Goal: Check status: Check status

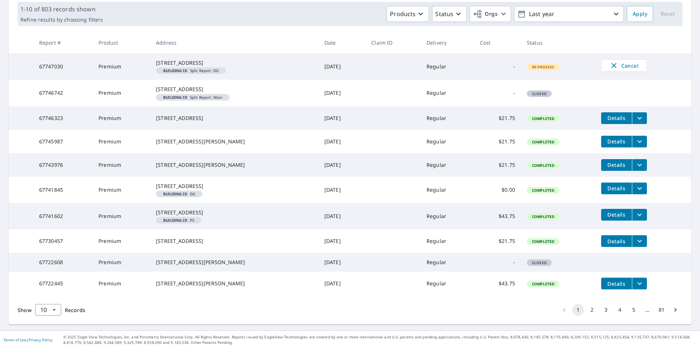
scroll to position [160, 0]
click at [53, 310] on body "AM AM Dashboard Order History Order AM Dashboard / Order History Order History …" at bounding box center [350, 174] width 700 height 349
click at [47, 334] on li "100" at bounding box center [48, 333] width 26 height 13
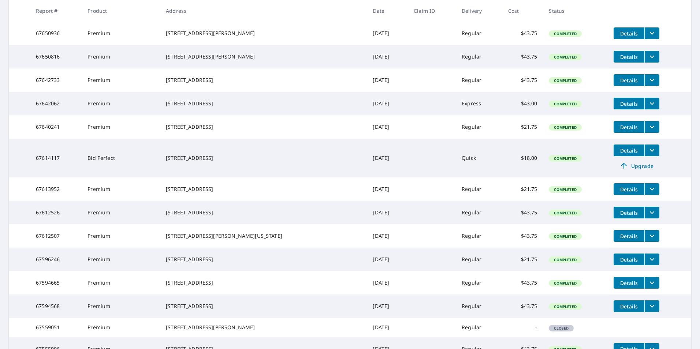
scroll to position [622, 0]
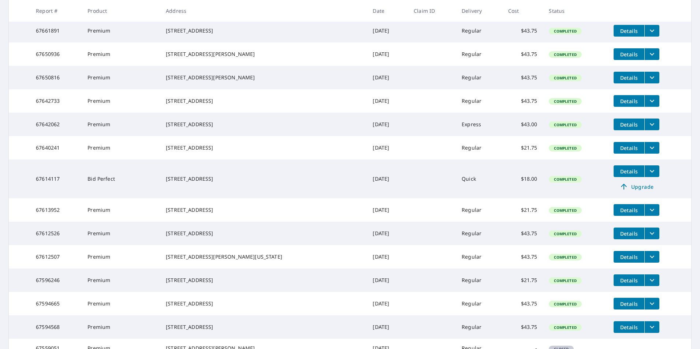
drag, startPoint x: 167, startPoint y: 185, endPoint x: 218, endPoint y: 185, distance: 50.5
click at [218, 105] on div "[STREET_ADDRESS]" at bounding box center [263, 100] width 195 height 7
drag, startPoint x: 218, startPoint y: 185, endPoint x: 204, endPoint y: 187, distance: 14.4
copy div "[STREET_ADDRESS]"
drag, startPoint x: 167, startPoint y: 157, endPoint x: 212, endPoint y: 158, distance: 44.7
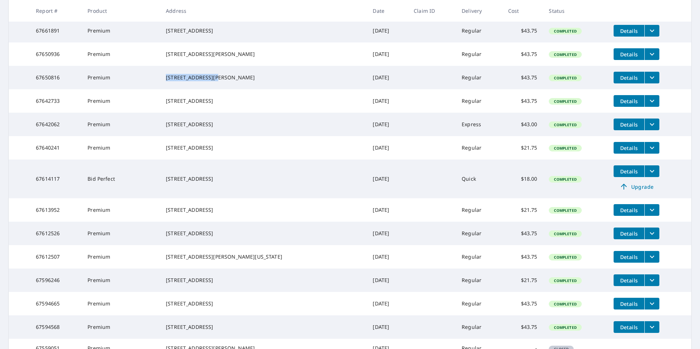
click at [212, 81] on div "[STREET_ADDRESS][PERSON_NAME]" at bounding box center [263, 77] width 195 height 7
drag, startPoint x: 212, startPoint y: 158, endPoint x: 206, endPoint y: 158, distance: 5.9
copy div "8800 Aunt [PERSON_NAME]"
drag, startPoint x: 166, startPoint y: 131, endPoint x: 222, endPoint y: 133, distance: 56.4
click at [222, 66] on td "[STREET_ADDRESS][PERSON_NAME]" at bounding box center [263, 53] width 207 height 23
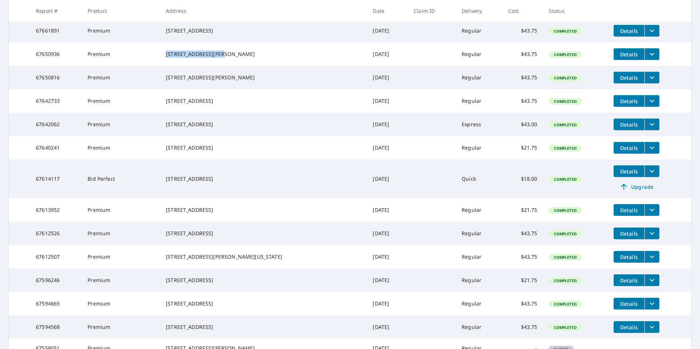
copy div "[STREET_ADDRESS]"
drag, startPoint x: 167, startPoint y: 107, endPoint x: 205, endPoint y: 108, distance: 38.1
click at [205, 42] on td "[STREET_ADDRESS]" at bounding box center [263, 30] width 207 height 23
drag, startPoint x: 205, startPoint y: 108, endPoint x: 193, endPoint y: 107, distance: 12.5
copy div "[STREET_ADDRESS]"
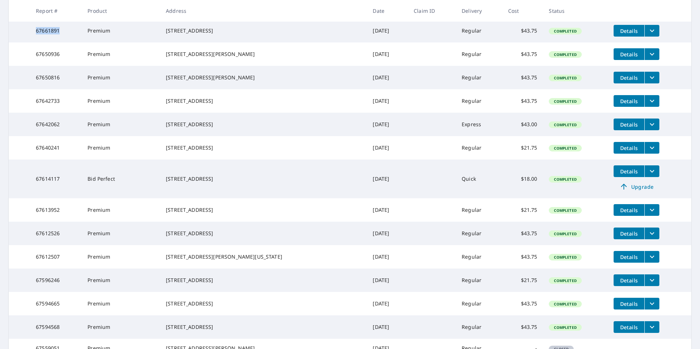
drag, startPoint x: 60, startPoint y: 111, endPoint x: 36, endPoint y: 112, distance: 24.2
click at [36, 42] on td "67661891" at bounding box center [56, 30] width 52 height 23
drag, startPoint x: 36, startPoint y: 112, endPoint x: 41, endPoint y: 111, distance: 4.9
copy td "67661891"
drag, startPoint x: 167, startPoint y: 79, endPoint x: 202, endPoint y: 79, distance: 35.5
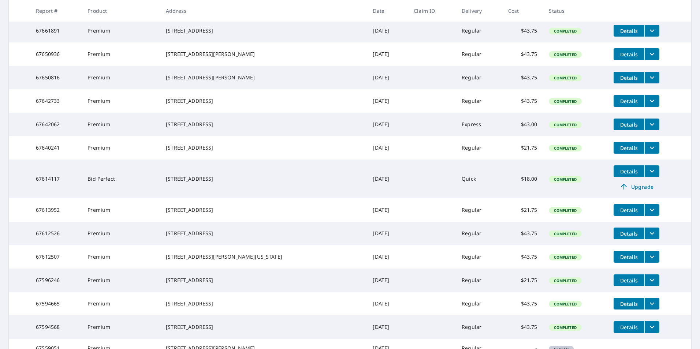
click at [202, 19] on td "[STREET_ADDRESS][PERSON_NAME]" at bounding box center [263, 7] width 207 height 23
drag, startPoint x: 202, startPoint y: 79, endPoint x: 192, endPoint y: 79, distance: 9.9
copy div "[STREET_ADDRESS]"
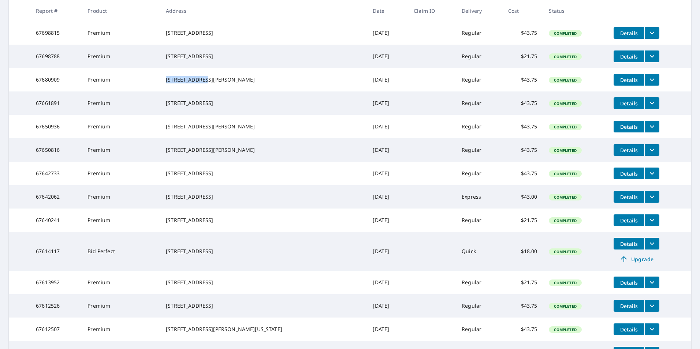
scroll to position [549, 0]
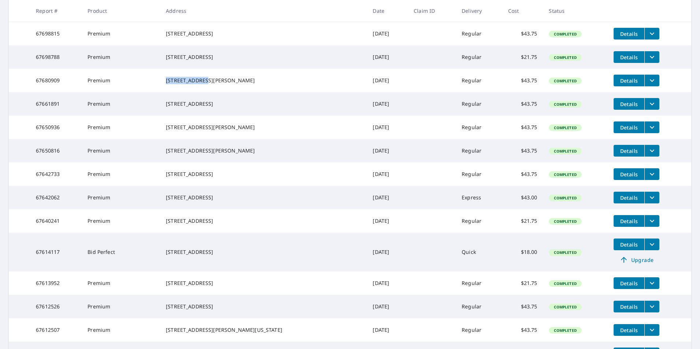
drag, startPoint x: 212, startPoint y: 160, endPoint x: 169, endPoint y: 157, distance: 43.3
click at [169, 84] on div "[STREET_ADDRESS][PERSON_NAME]" at bounding box center [263, 80] width 195 height 7
drag, startPoint x: 169, startPoint y: 157, endPoint x: 240, endPoint y: 145, distance: 72.0
click at [240, 92] on td "[STREET_ADDRESS][PERSON_NAME]" at bounding box center [263, 80] width 207 height 23
click at [228, 69] on td "[STREET_ADDRESS]" at bounding box center [263, 56] width 207 height 23
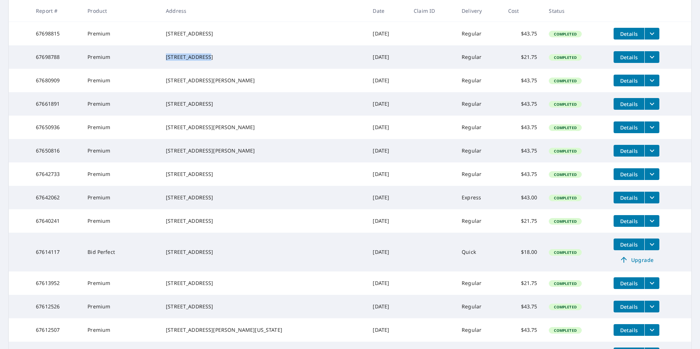
drag, startPoint x: 167, startPoint y: 127, endPoint x: 205, endPoint y: 128, distance: 37.7
click at [205, 61] on div "[STREET_ADDRESS]" at bounding box center [263, 56] width 195 height 7
drag, startPoint x: 205, startPoint y: 128, endPoint x: 199, endPoint y: 129, distance: 6.3
copy div "[STREET_ADDRESS]"
drag, startPoint x: 62, startPoint y: 131, endPoint x: 34, endPoint y: 132, distance: 28.2
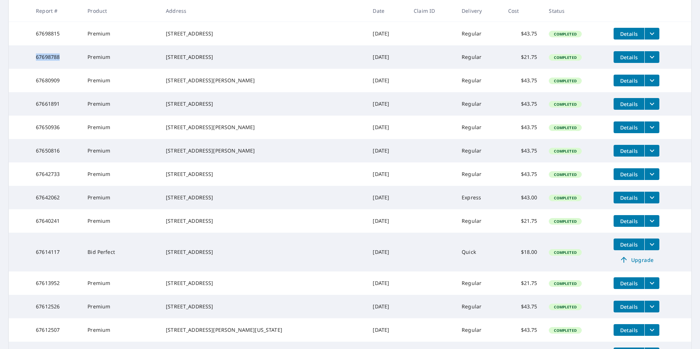
click at [34, 69] on td "67698788" at bounding box center [56, 56] width 52 height 23
drag, startPoint x: 34, startPoint y: 132, endPoint x: 40, endPoint y: 132, distance: 5.9
copy td "67698788"
drag, startPoint x: 165, startPoint y: 102, endPoint x: 215, endPoint y: 101, distance: 50.2
click at [215, 45] on td "[STREET_ADDRESS]" at bounding box center [263, 33] width 207 height 23
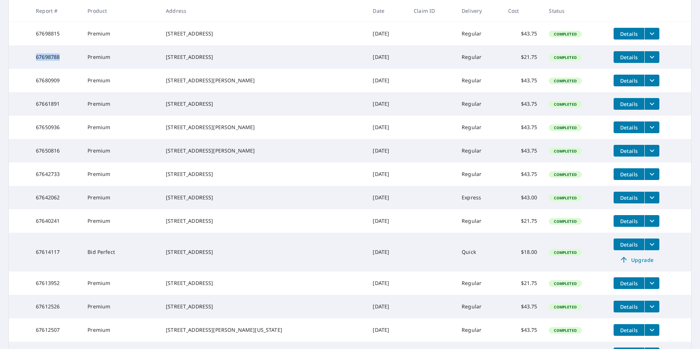
copy div "[STREET_ADDRESS]"
drag, startPoint x: 61, startPoint y: 104, endPoint x: 36, endPoint y: 103, distance: 24.9
click at [36, 45] on td "67698815" at bounding box center [56, 33] width 52 height 23
copy td "67698815"
drag, startPoint x: 167, startPoint y: 75, endPoint x: 213, endPoint y: 75, distance: 45.8
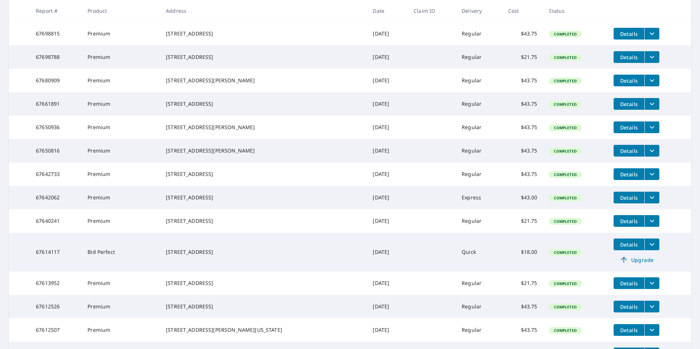
click at [213, 22] on td "1556 [PERSON_NAME] [PERSON_NAME] Ct [PERSON_NAME][GEOGRAPHIC_DATA]" at bounding box center [263, 9] width 207 height 26
drag, startPoint x: 60, startPoint y: 78, endPoint x: 37, endPoint y: 79, distance: 23.8
click at [37, 22] on td "67698837" at bounding box center [56, 9] width 52 height 26
drag, startPoint x: 37, startPoint y: 79, endPoint x: 42, endPoint y: 78, distance: 5.8
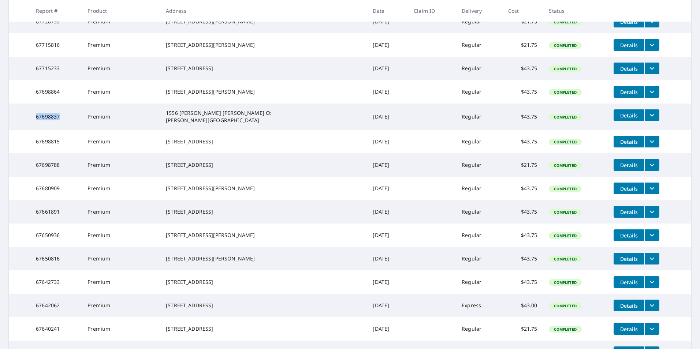
scroll to position [439, 0]
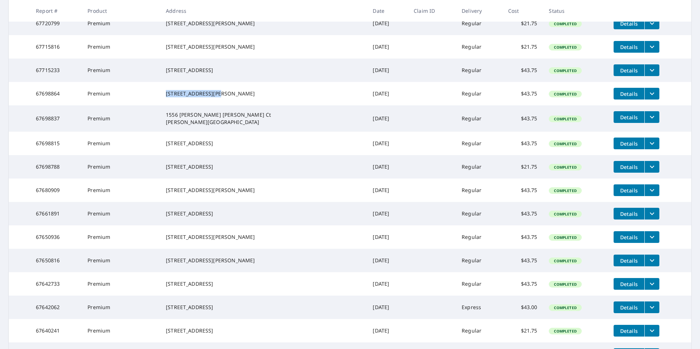
drag, startPoint x: 167, startPoint y: 157, endPoint x: 230, endPoint y: 159, distance: 62.7
click at [230, 97] on div "[STREET_ADDRESS][PERSON_NAME]" at bounding box center [263, 93] width 195 height 7
drag, startPoint x: 230, startPoint y: 159, endPoint x: 196, endPoint y: 160, distance: 34.4
drag, startPoint x: 62, startPoint y: 163, endPoint x: 34, endPoint y: 161, distance: 27.9
click at [34, 105] on td "67698864" at bounding box center [56, 93] width 52 height 23
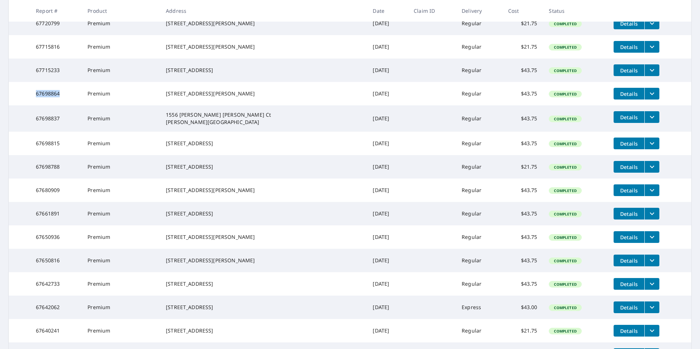
drag, startPoint x: 34, startPoint y: 161, endPoint x: 42, endPoint y: 159, distance: 8.3
drag, startPoint x: 167, startPoint y: 131, endPoint x: 213, endPoint y: 131, distance: 45.8
click at [213, 74] on div "[STREET_ADDRESS]" at bounding box center [263, 70] width 195 height 7
drag, startPoint x: 213, startPoint y: 131, endPoint x: 207, endPoint y: 131, distance: 5.9
drag, startPoint x: 36, startPoint y: 134, endPoint x: 59, endPoint y: 134, distance: 22.7
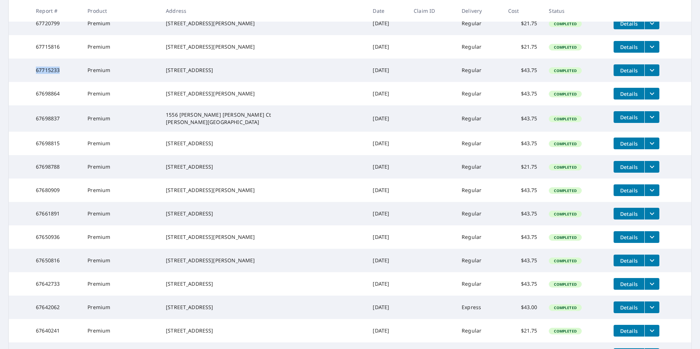
click at [59, 82] on td "67715233" at bounding box center [56, 70] width 52 height 23
drag, startPoint x: 59, startPoint y: 134, endPoint x: 51, endPoint y: 135, distance: 8.5
drag, startPoint x: 167, startPoint y: 105, endPoint x: 219, endPoint y: 105, distance: 52.4
click at [219, 59] on td "[STREET_ADDRESS][PERSON_NAME]" at bounding box center [263, 46] width 207 height 23
drag, startPoint x: 219, startPoint y: 105, endPoint x: 206, endPoint y: 105, distance: 13.2
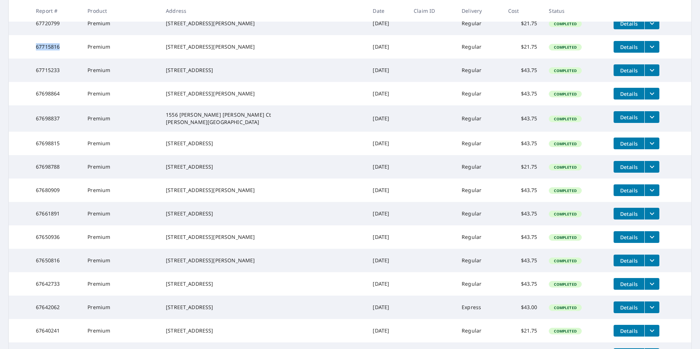
drag, startPoint x: 59, startPoint y: 108, endPoint x: 34, endPoint y: 109, distance: 24.5
click at [34, 59] on td "67715816" at bounding box center [56, 46] width 52 height 23
drag, startPoint x: 34, startPoint y: 109, endPoint x: 40, endPoint y: 107, distance: 5.6
drag, startPoint x: 223, startPoint y: 79, endPoint x: 167, endPoint y: 78, distance: 56.0
click at [167, 35] on td "[STREET_ADDRESS][PERSON_NAME]" at bounding box center [263, 23] width 207 height 23
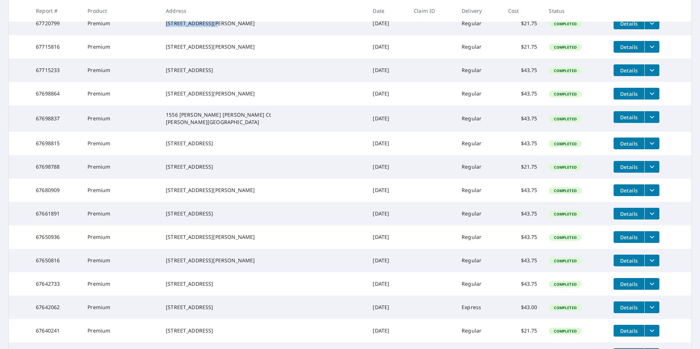
drag, startPoint x: 167, startPoint y: 78, endPoint x: 179, endPoint y: 77, distance: 11.7
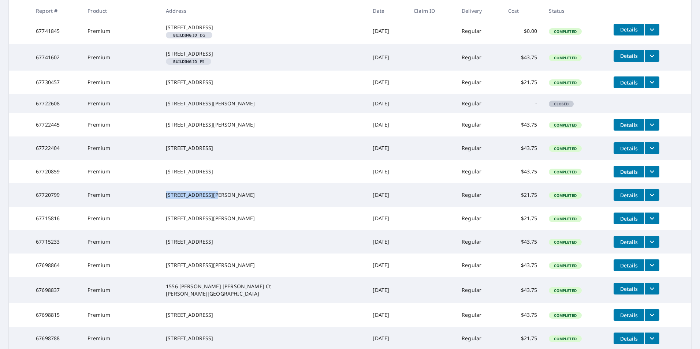
scroll to position [256, 0]
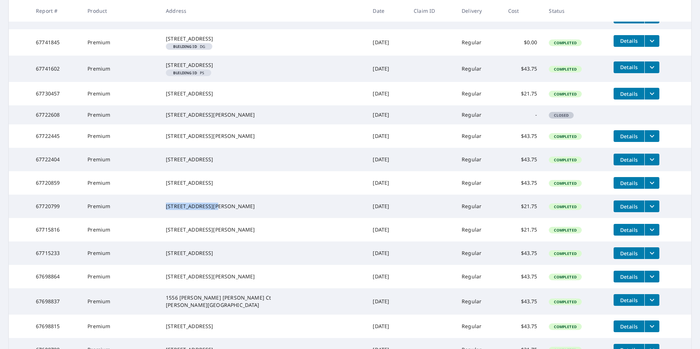
drag, startPoint x: 219, startPoint y: 235, endPoint x: 167, endPoint y: 236, distance: 51.6
click at [167, 187] on div "[STREET_ADDRESS]" at bounding box center [263, 182] width 195 height 7
drag, startPoint x: 220, startPoint y: 206, endPoint x: 172, endPoint y: 209, distance: 48.4
click at [172, 163] on div "[STREET_ADDRESS]" at bounding box center [263, 159] width 195 height 7
drag, startPoint x: 172, startPoint y: 209, endPoint x: 227, endPoint y: 209, distance: 54.9
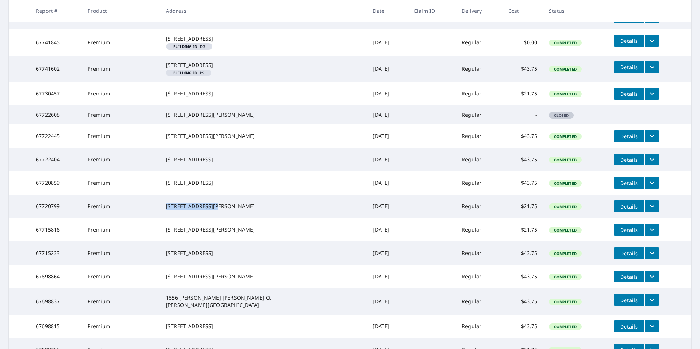
click at [227, 171] on td "[STREET_ADDRESS]" at bounding box center [263, 159] width 207 height 23
drag, startPoint x: 227, startPoint y: 209, endPoint x: 192, endPoint y: 207, distance: 34.9
drag, startPoint x: 59, startPoint y: 213, endPoint x: 21, endPoint y: 212, distance: 38.1
click at [21, 171] on tr "67722404 Premium [STREET_ADDRESS] [DATE] Regular $43.75 Completed Details" at bounding box center [350, 159] width 683 height 23
drag, startPoint x: 21, startPoint y: 212, endPoint x: 43, endPoint y: 212, distance: 22.3
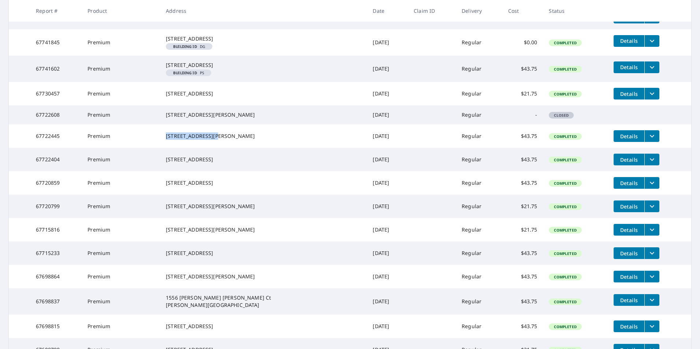
drag, startPoint x: 222, startPoint y: 183, endPoint x: 167, endPoint y: 183, distance: 55.3
click at [167, 148] on td "[STREET_ADDRESS][PERSON_NAME]" at bounding box center [263, 135] width 207 height 23
drag, startPoint x: 64, startPoint y: 185, endPoint x: 30, endPoint y: 186, distance: 33.4
click at [30, 148] on td "67722445" at bounding box center [56, 135] width 52 height 23
drag, startPoint x: 30, startPoint y: 186, endPoint x: 41, endPoint y: 186, distance: 10.6
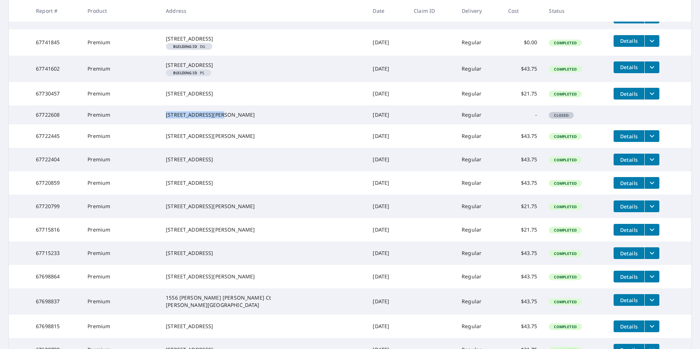
drag, startPoint x: 220, startPoint y: 157, endPoint x: 167, endPoint y: 155, distance: 52.8
click at [167, 119] on div "[STREET_ADDRESS][PERSON_NAME]" at bounding box center [263, 114] width 195 height 7
drag, startPoint x: 167, startPoint y: 155, endPoint x: 171, endPoint y: 156, distance: 4.3
drag, startPoint x: 59, startPoint y: 160, endPoint x: 33, endPoint y: 159, distance: 25.7
click at [33, 124] on td "67722608" at bounding box center [56, 114] width 52 height 19
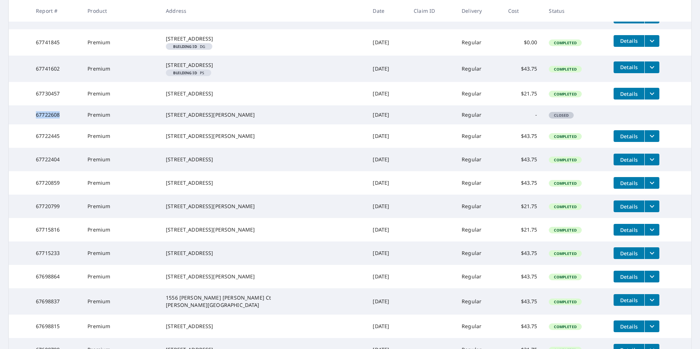
drag, startPoint x: 33, startPoint y: 159, endPoint x: 44, endPoint y: 159, distance: 10.6
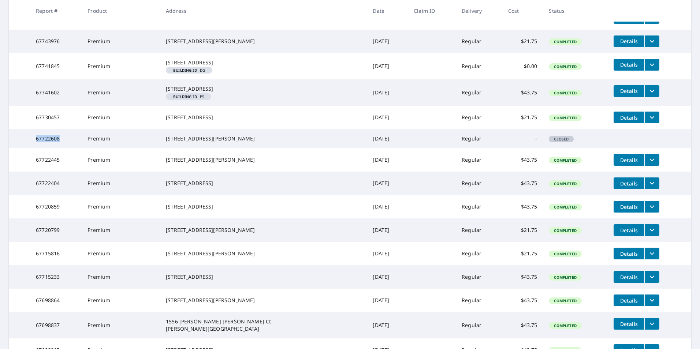
scroll to position [220, 0]
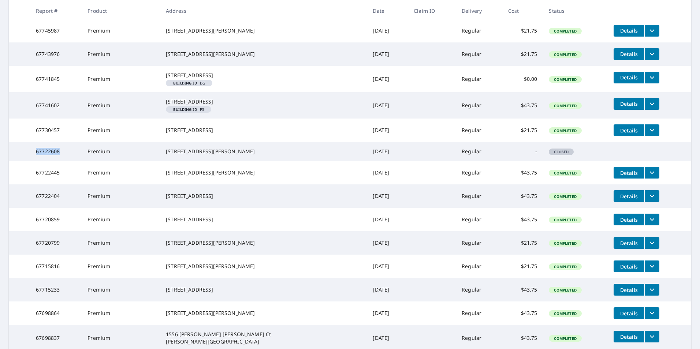
drag, startPoint x: 234, startPoint y: 166, endPoint x: 167, endPoint y: 169, distance: 67.4
click at [167, 142] on td "[STREET_ADDRESS]" at bounding box center [263, 130] width 207 height 23
drag, startPoint x: 60, startPoint y: 171, endPoint x: 32, endPoint y: 168, distance: 28.0
click at [32, 142] on td "67730457" at bounding box center [56, 130] width 52 height 23
drag, startPoint x: 32, startPoint y: 168, endPoint x: 43, endPoint y: 169, distance: 10.6
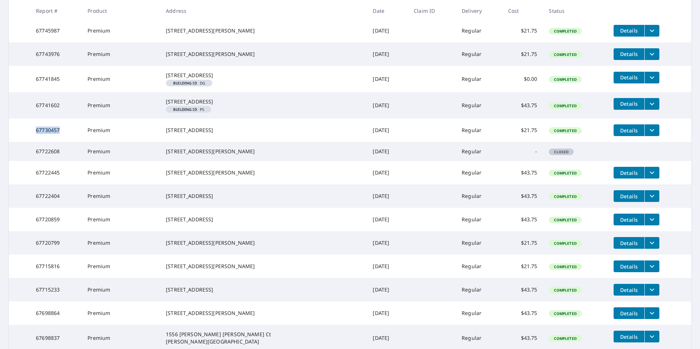
drag, startPoint x: 223, startPoint y: 133, endPoint x: 167, endPoint y: 133, distance: 55.3
click at [167, 105] on div "[STREET_ADDRESS]" at bounding box center [263, 101] width 195 height 7
drag, startPoint x: 167, startPoint y: 133, endPoint x: 173, endPoint y: 133, distance: 5.9
drag, startPoint x: 59, startPoint y: 140, endPoint x: 30, endPoint y: 140, distance: 28.6
click at [30, 119] on td "67741602" at bounding box center [56, 105] width 52 height 26
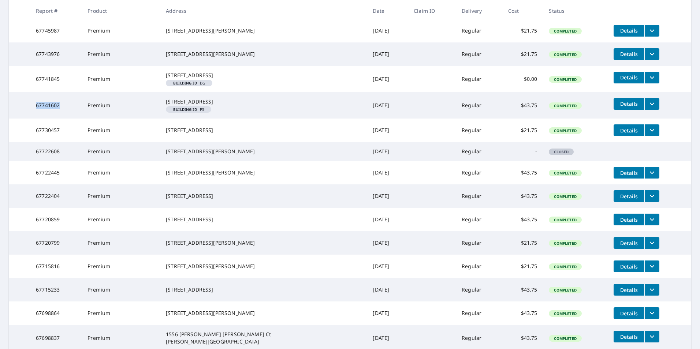
drag, startPoint x: 30, startPoint y: 140, endPoint x: 53, endPoint y: 136, distance: 23.1
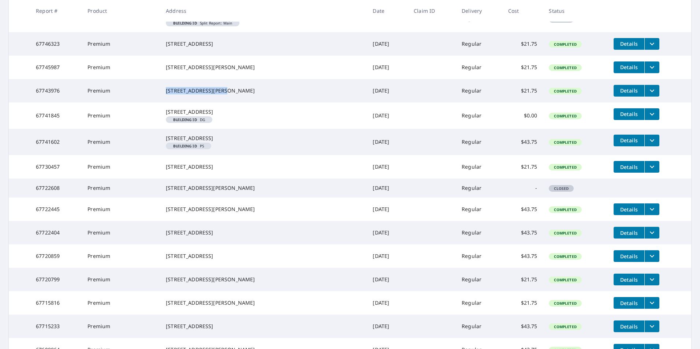
drag, startPoint x: 168, startPoint y: 108, endPoint x: 221, endPoint y: 109, distance: 53.5
click at [221, 94] on div "[STREET_ADDRESS][PERSON_NAME]" at bounding box center [263, 90] width 195 height 7
drag, startPoint x: 58, startPoint y: 114, endPoint x: 38, endPoint y: 114, distance: 19.4
click at [38, 103] on td "67743976" at bounding box center [56, 90] width 52 height 23
click at [37, 103] on td "67743976" at bounding box center [56, 90] width 52 height 23
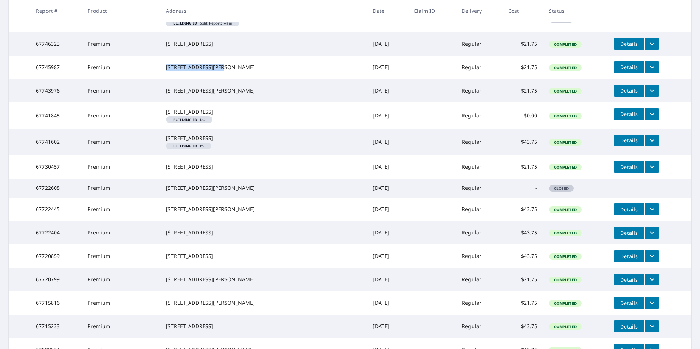
drag, startPoint x: 223, startPoint y: 83, endPoint x: 167, endPoint y: 85, distance: 56.1
click at [167, 71] on div "[STREET_ADDRESS][PERSON_NAME]" at bounding box center [263, 67] width 195 height 7
drag, startPoint x: 167, startPoint y: 85, endPoint x: 171, endPoint y: 83, distance: 4.3
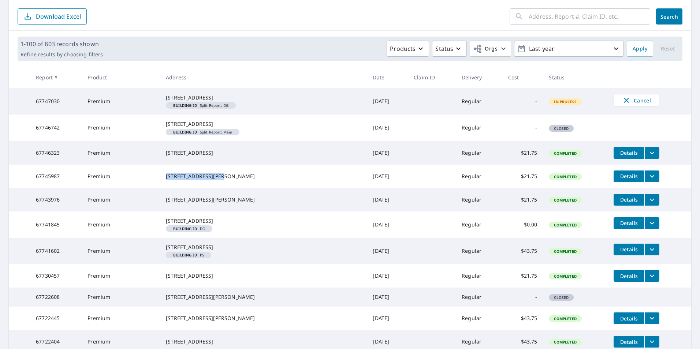
scroll to position [73, 0]
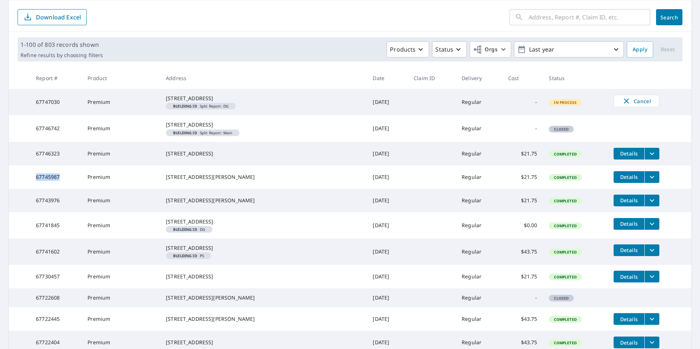
drag, startPoint x: 61, startPoint y: 197, endPoint x: 34, endPoint y: 196, distance: 26.7
click at [34, 189] on td "67745987" at bounding box center [56, 177] width 52 height 23
drag, startPoint x: 222, startPoint y: 166, endPoint x: 168, endPoint y: 168, distance: 53.9
click at [168, 157] on div "[STREET_ADDRESS]" at bounding box center [263, 153] width 195 height 7
drag, startPoint x: 168, startPoint y: 168, endPoint x: 172, endPoint y: 167, distance: 3.7
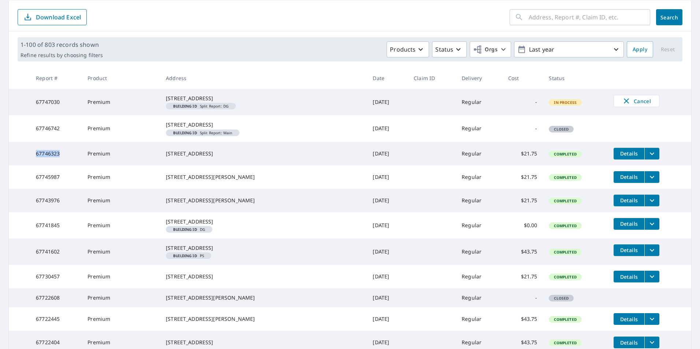
drag, startPoint x: 60, startPoint y: 171, endPoint x: 34, endPoint y: 170, distance: 26.4
click at [34, 166] on td "67746323" at bounding box center [56, 153] width 52 height 23
drag, startPoint x: 34, startPoint y: 170, endPoint x: 41, endPoint y: 170, distance: 7.3
drag, startPoint x: 167, startPoint y: 165, endPoint x: 242, endPoint y: 175, distance: 75.5
click at [242, 157] on div "[STREET_ADDRESS]" at bounding box center [263, 153] width 195 height 7
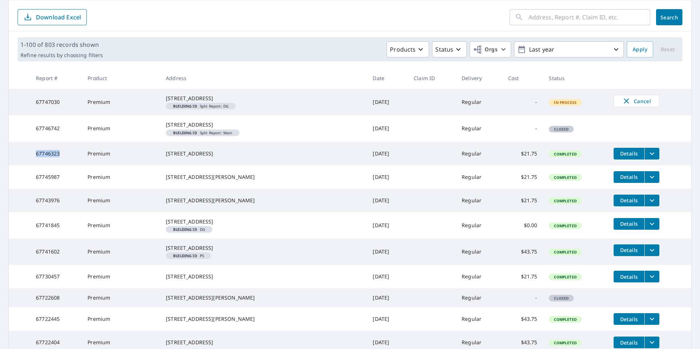
drag, startPoint x: 242, startPoint y: 175, endPoint x: 235, endPoint y: 175, distance: 7.0
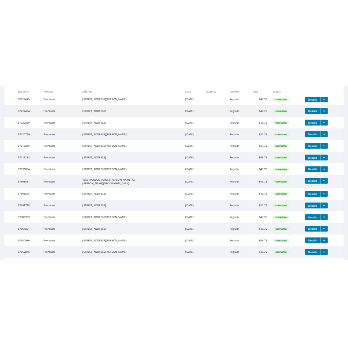
scroll to position [439, 0]
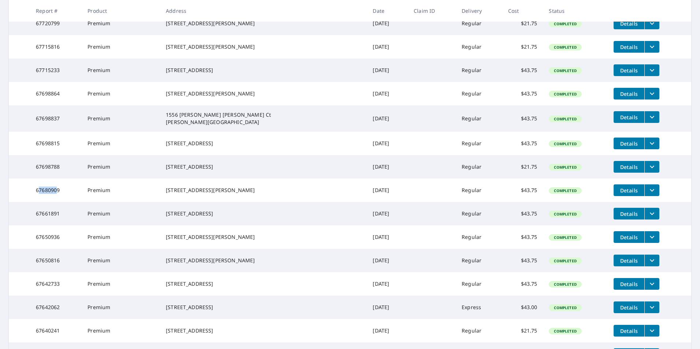
drag, startPoint x: 58, startPoint y: 267, endPoint x: 41, endPoint y: 267, distance: 17.6
click at [41, 202] on td "67680909" at bounding box center [56, 190] width 52 height 23
drag, startPoint x: 41, startPoint y: 267, endPoint x: 62, endPoint y: 268, distance: 20.9
click at [62, 202] on td "67680909" at bounding box center [56, 190] width 52 height 23
drag, startPoint x: 62, startPoint y: 268, endPoint x: 55, endPoint y: 266, distance: 7.1
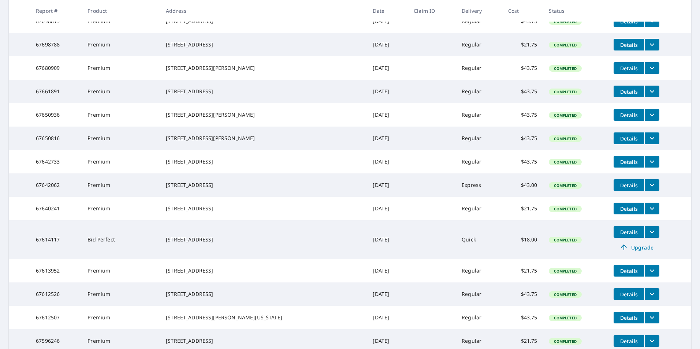
scroll to position [549, 0]
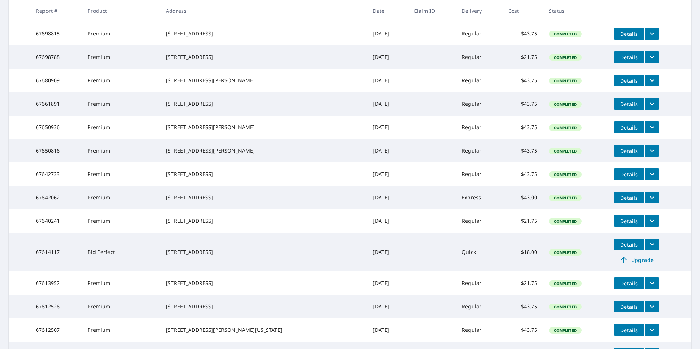
drag, startPoint x: 212, startPoint y: 159, endPoint x: 165, endPoint y: 155, distance: 47.4
click at [165, 92] on td "[STREET_ADDRESS][PERSON_NAME]" at bounding box center [263, 80] width 207 height 23
drag, startPoint x: 165, startPoint y: 155, endPoint x: 178, endPoint y: 157, distance: 13.3
click at [265, 84] on div "[STREET_ADDRESS][PERSON_NAME]" at bounding box center [263, 80] width 195 height 7
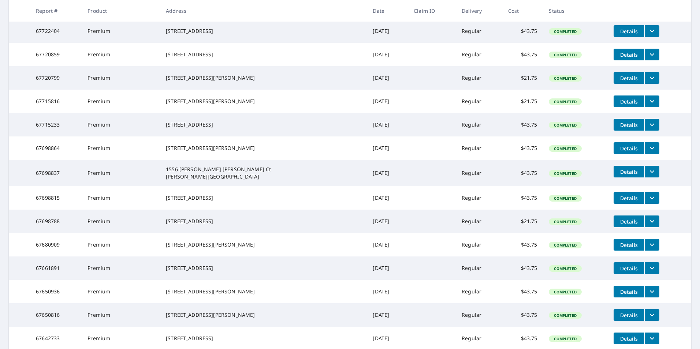
scroll to position [366, 0]
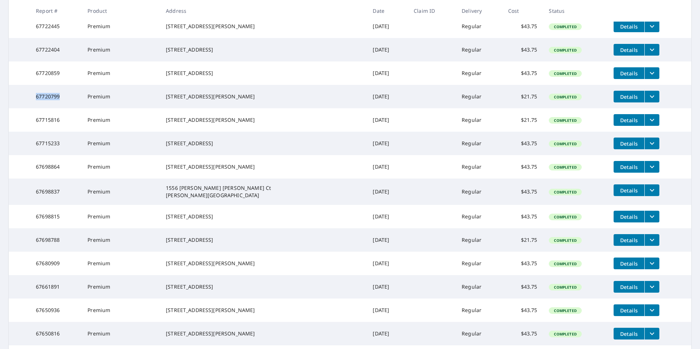
drag, startPoint x: 62, startPoint y: 157, endPoint x: 37, endPoint y: 157, distance: 24.5
click at [37, 108] on td "67720799" at bounding box center [56, 96] width 52 height 23
drag, startPoint x: 37, startPoint y: 157, endPoint x: 47, endPoint y: 155, distance: 9.6
drag, startPoint x: 230, startPoint y: 158, endPoint x: 201, endPoint y: 159, distance: 28.6
click at [201, 100] on div "[STREET_ADDRESS][PERSON_NAME]" at bounding box center [263, 96] width 195 height 7
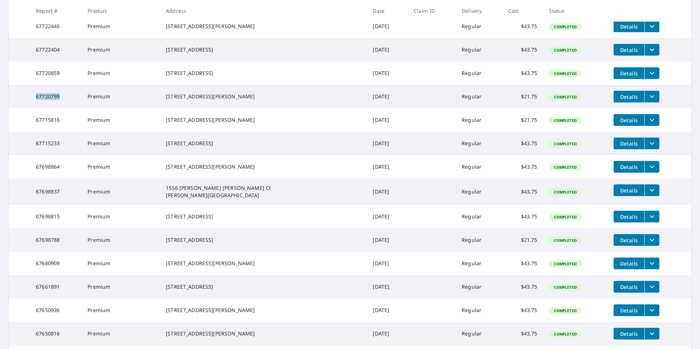
drag, startPoint x: 201, startPoint y: 159, endPoint x: 267, endPoint y: 164, distance: 65.8
click at [267, 108] on td "[STREET_ADDRESS][PERSON_NAME]" at bounding box center [263, 96] width 207 height 23
drag, startPoint x: 167, startPoint y: 150, endPoint x: 227, endPoint y: 159, distance: 61.1
click at [227, 108] on td "[STREET_ADDRESS][PERSON_NAME]" at bounding box center [263, 96] width 207 height 23
drag, startPoint x: 227, startPoint y: 159, endPoint x: 214, endPoint y: 161, distance: 13.0
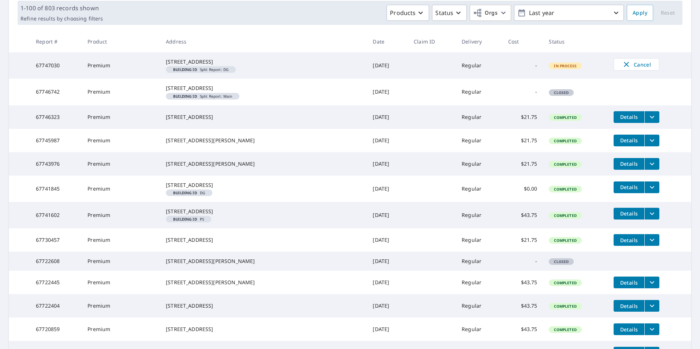
scroll to position [0, 0]
